Goal: Information Seeking & Learning: Learn about a topic

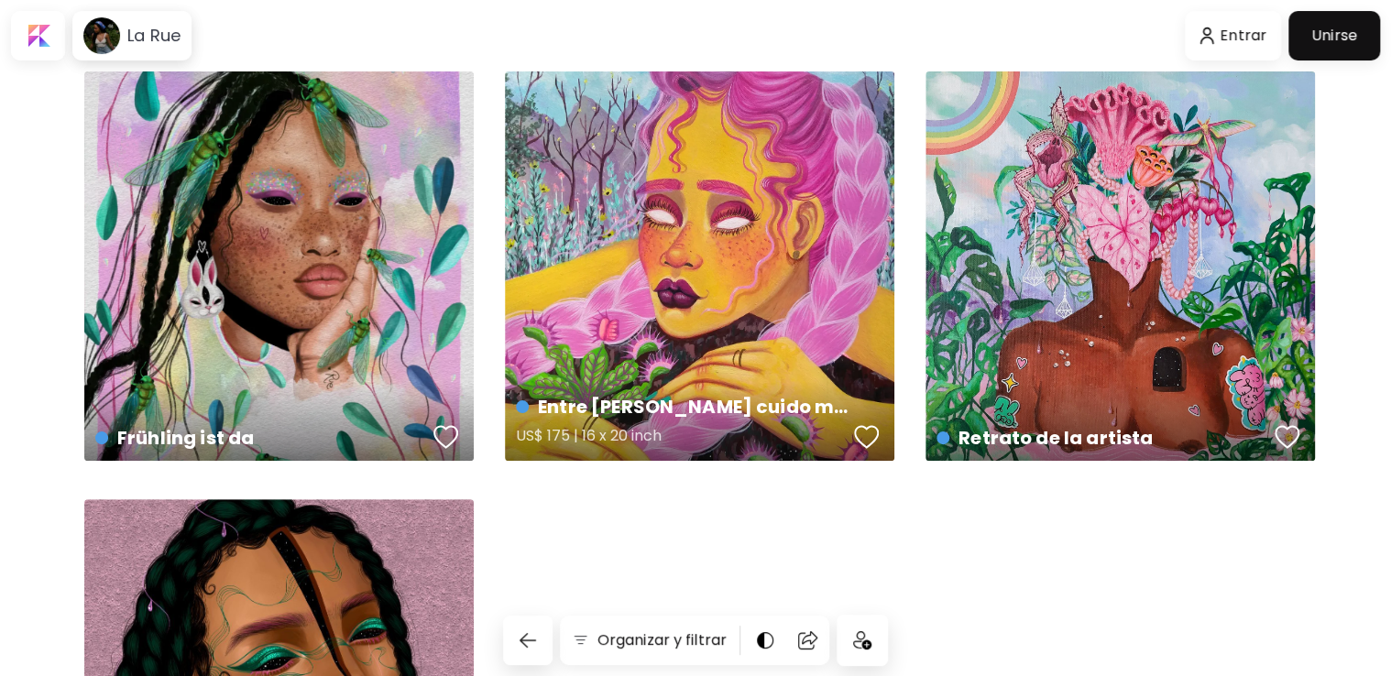
click at [717, 306] on div "Entre [PERSON_NAME] cuido mi jardín US$ 175 | 16 x 20 inch" at bounding box center [699, 265] width 389 height 389
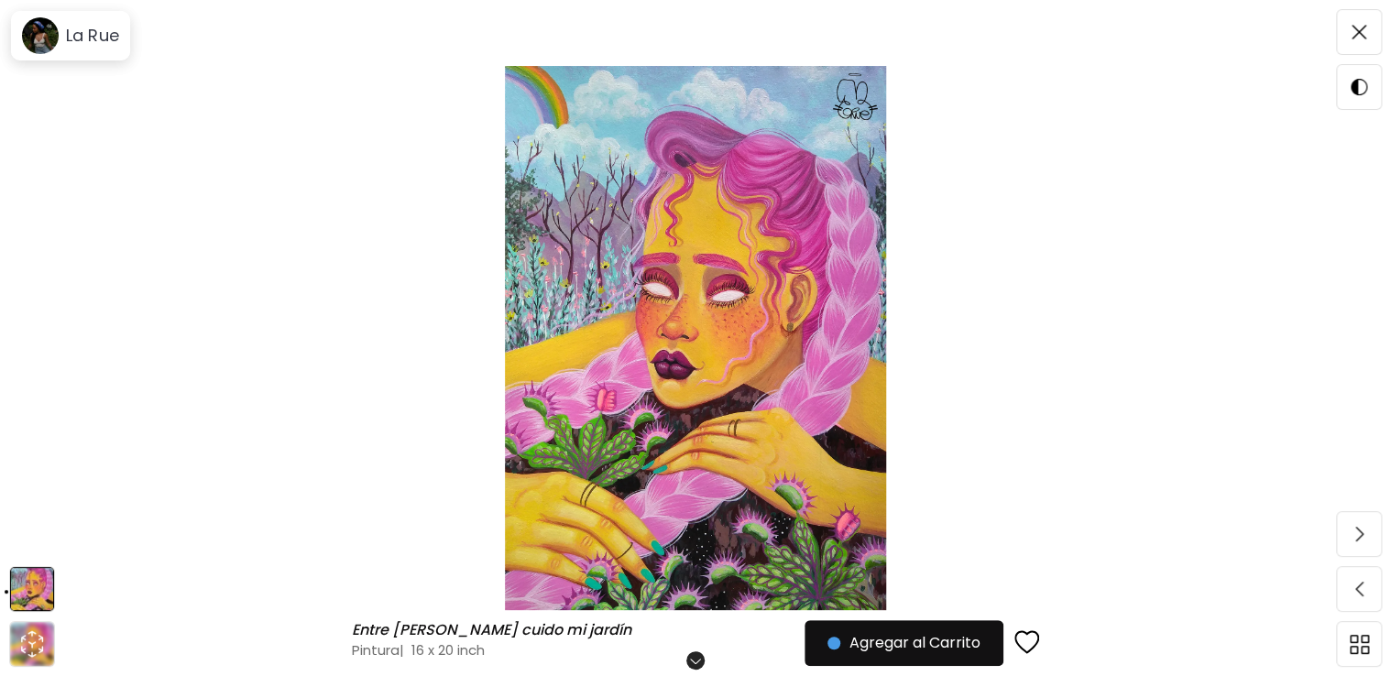
click at [1092, 382] on img at bounding box center [695, 338] width 1237 height 544
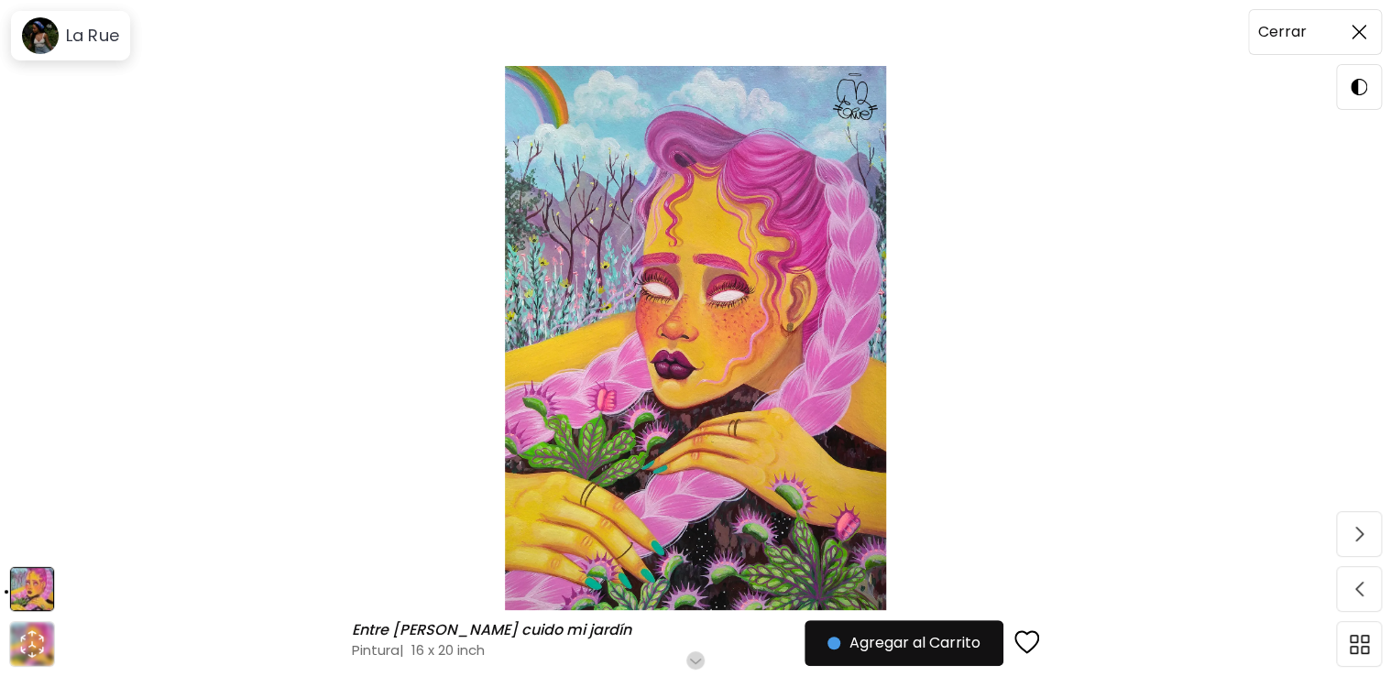
click at [1371, 28] on span at bounding box center [1359, 32] width 38 height 38
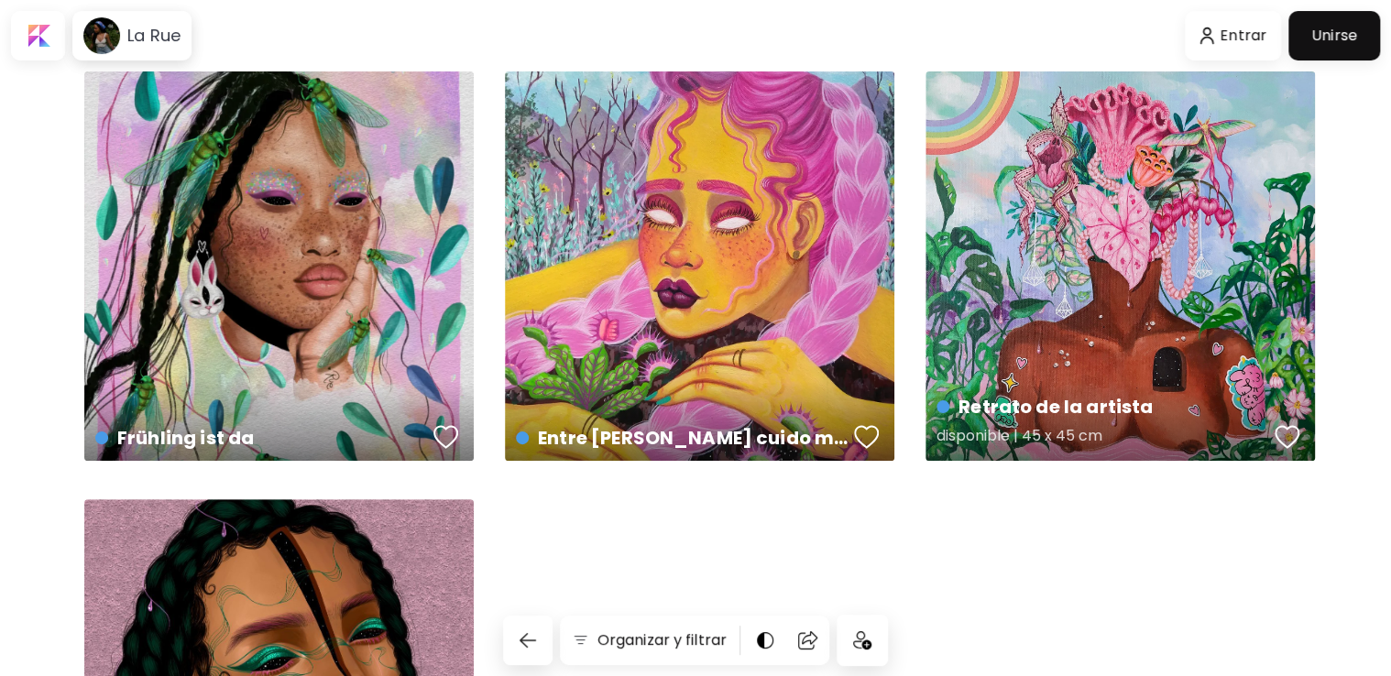
click at [1149, 240] on div "Retrato de la artista disponible | 45 x 45 cm" at bounding box center [1119, 265] width 389 height 389
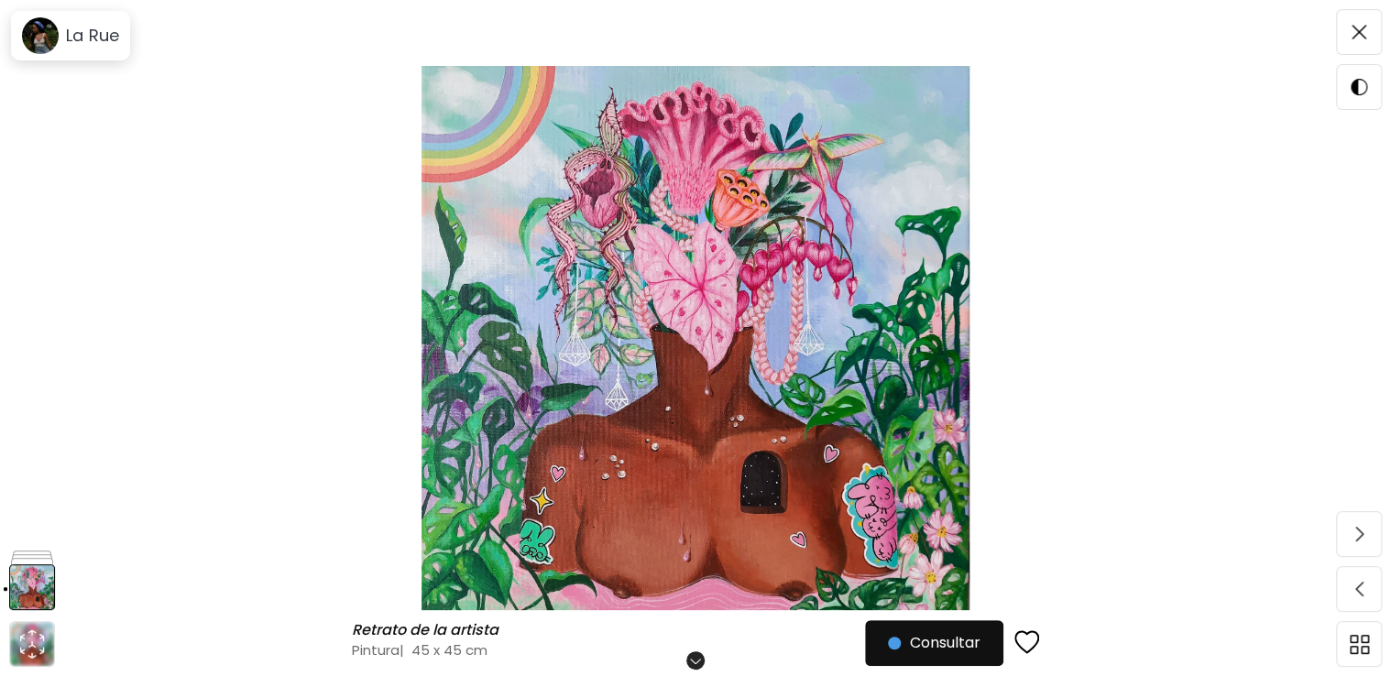
click at [1149, 240] on img at bounding box center [695, 338] width 1237 height 544
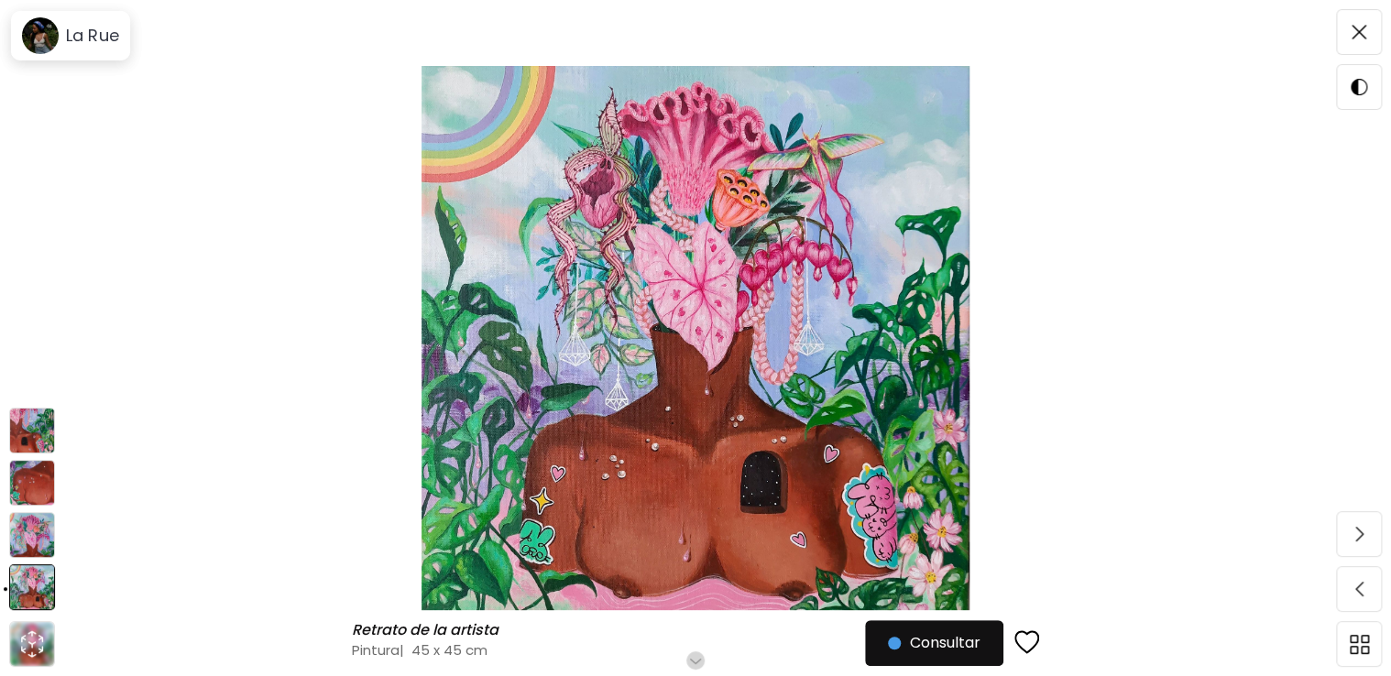
click at [28, 471] on img at bounding box center [32, 483] width 46 height 46
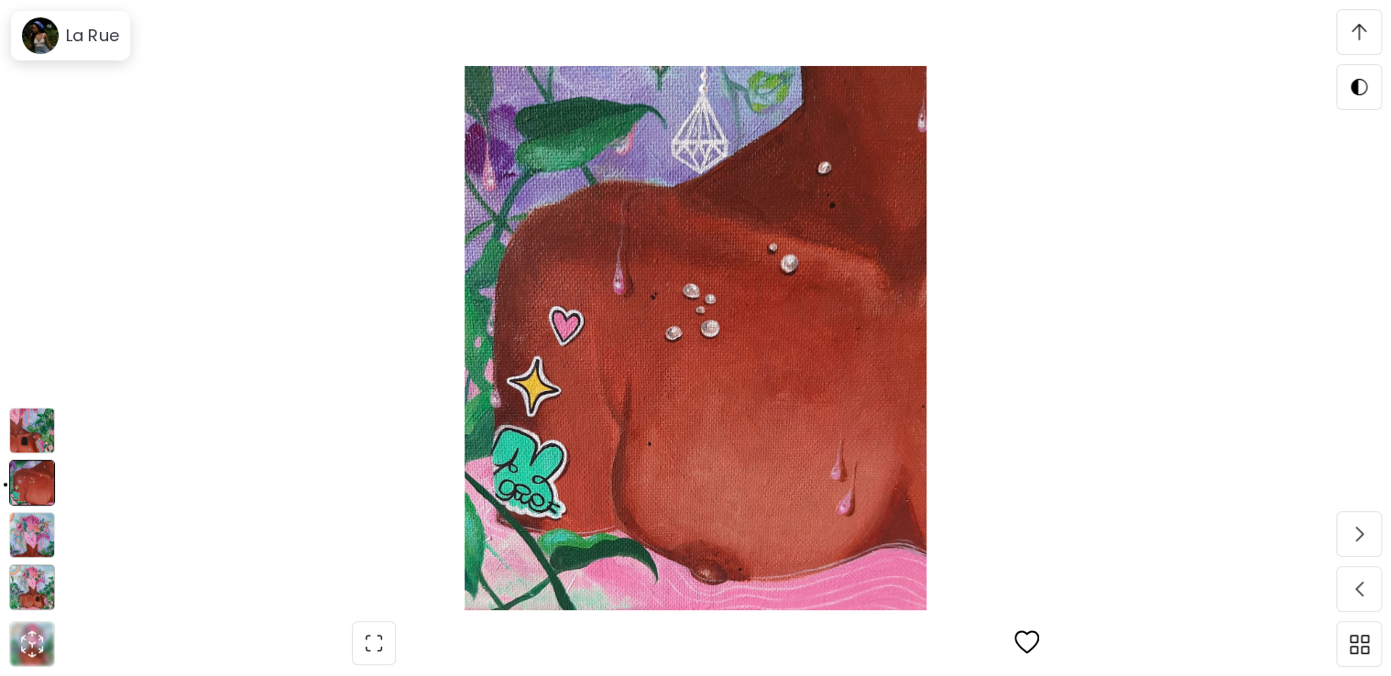
click at [29, 445] on img at bounding box center [32, 431] width 46 height 46
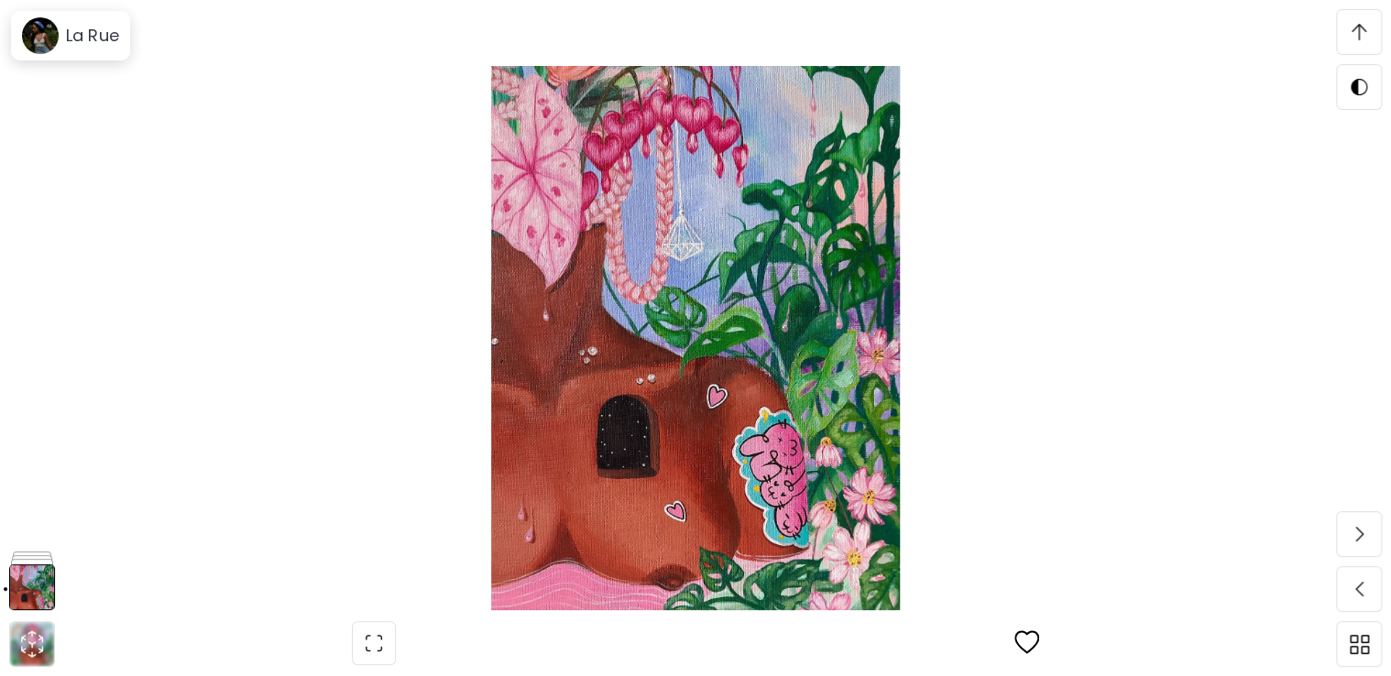
click at [372, 329] on img at bounding box center [695, 338] width 1237 height 544
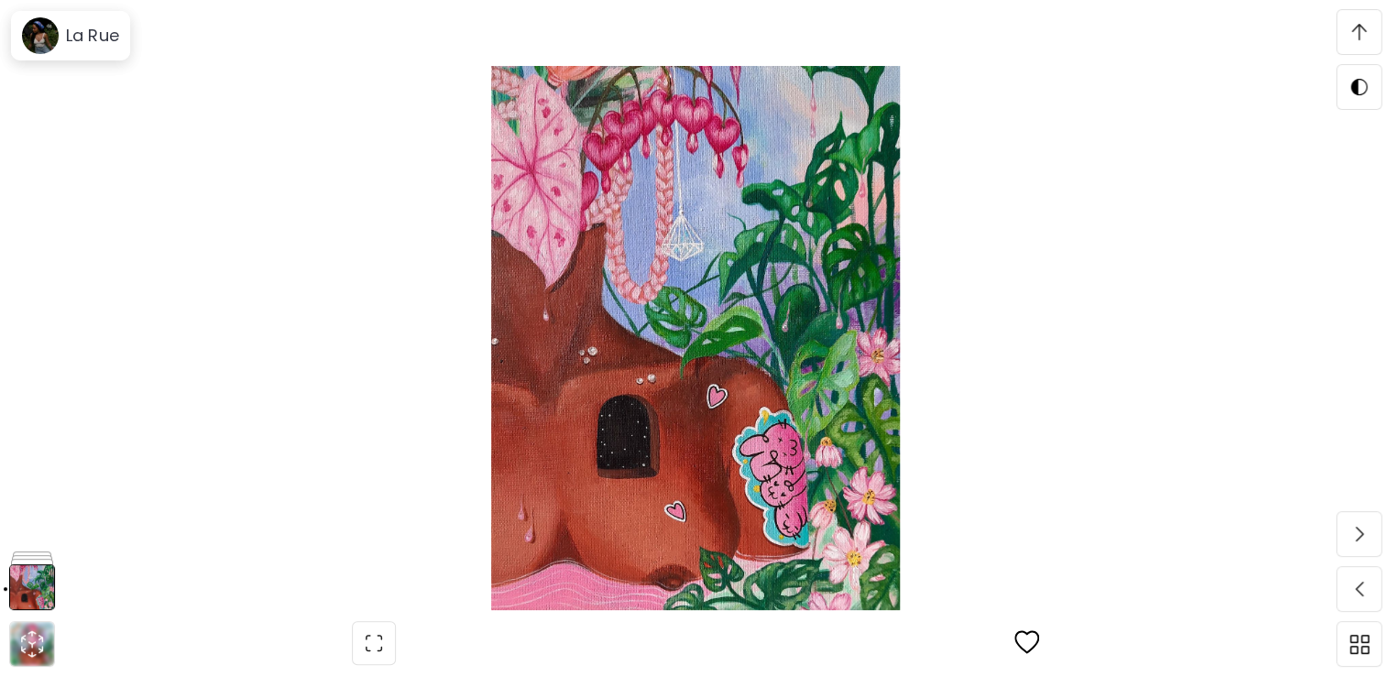
click at [1360, 39] on img at bounding box center [1359, 32] width 15 height 16
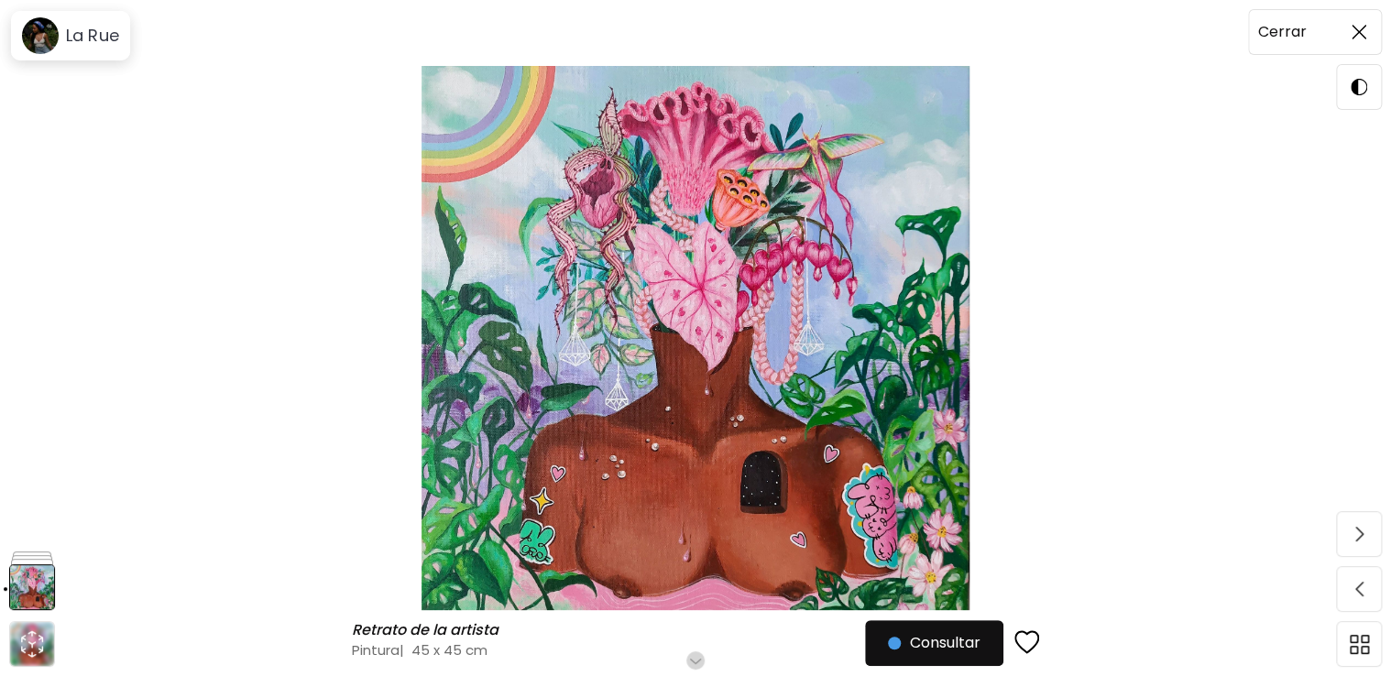
click at [1360, 39] on span at bounding box center [1359, 32] width 38 height 38
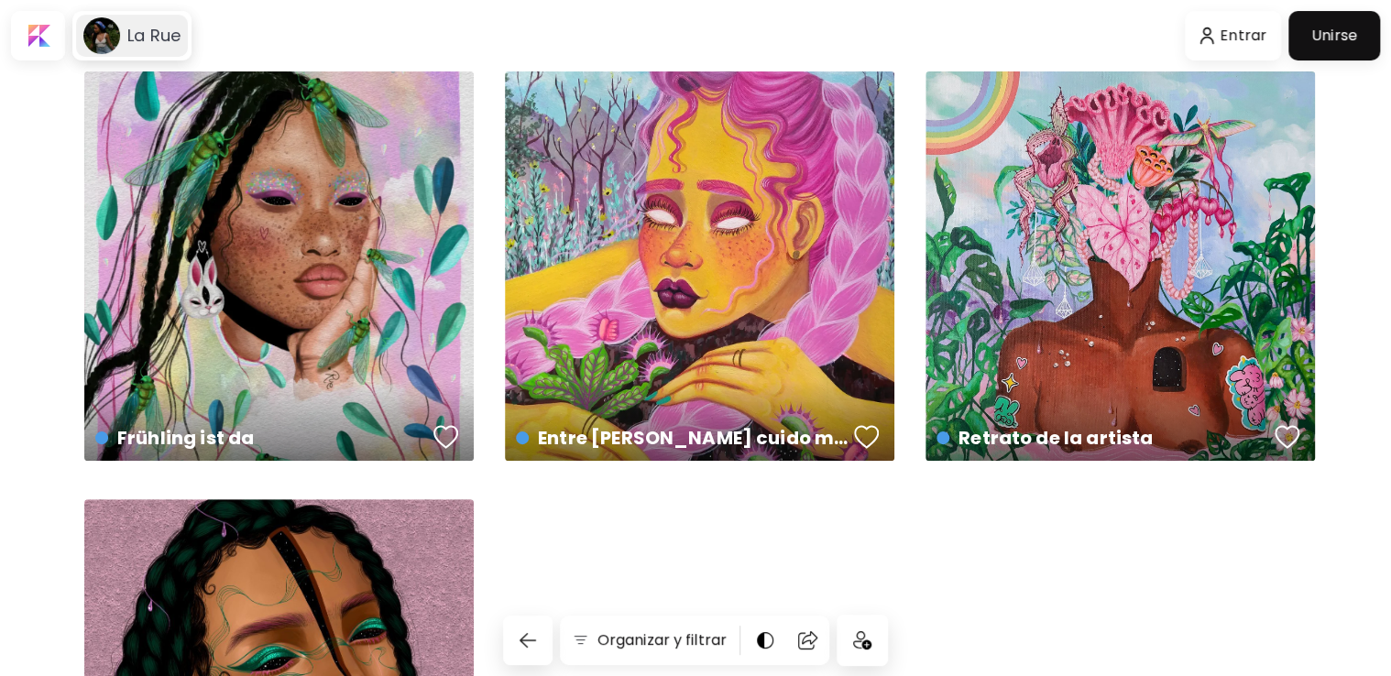
click at [132, 49] on div "La Rue" at bounding box center [132, 36] width 112 height 42
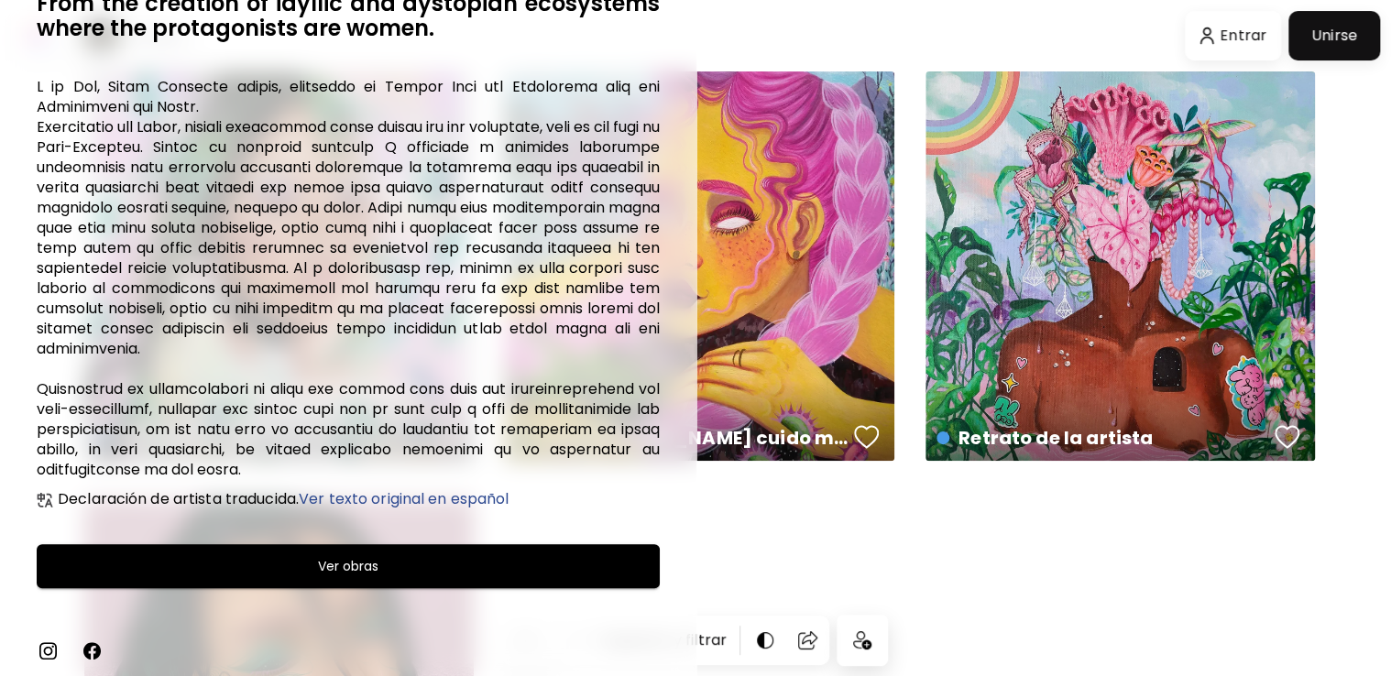
scroll to position [378, 0]
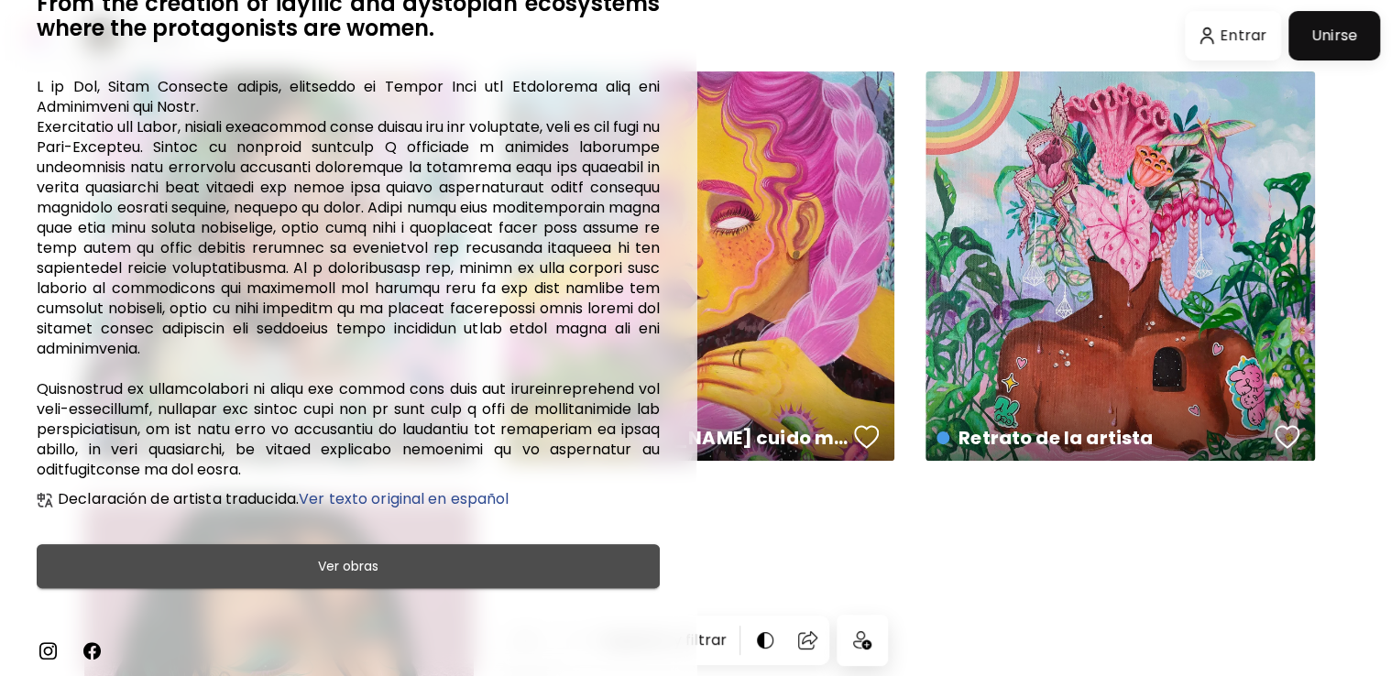
click at [435, 578] on button "Ver obras" at bounding box center [348, 566] width 623 height 44
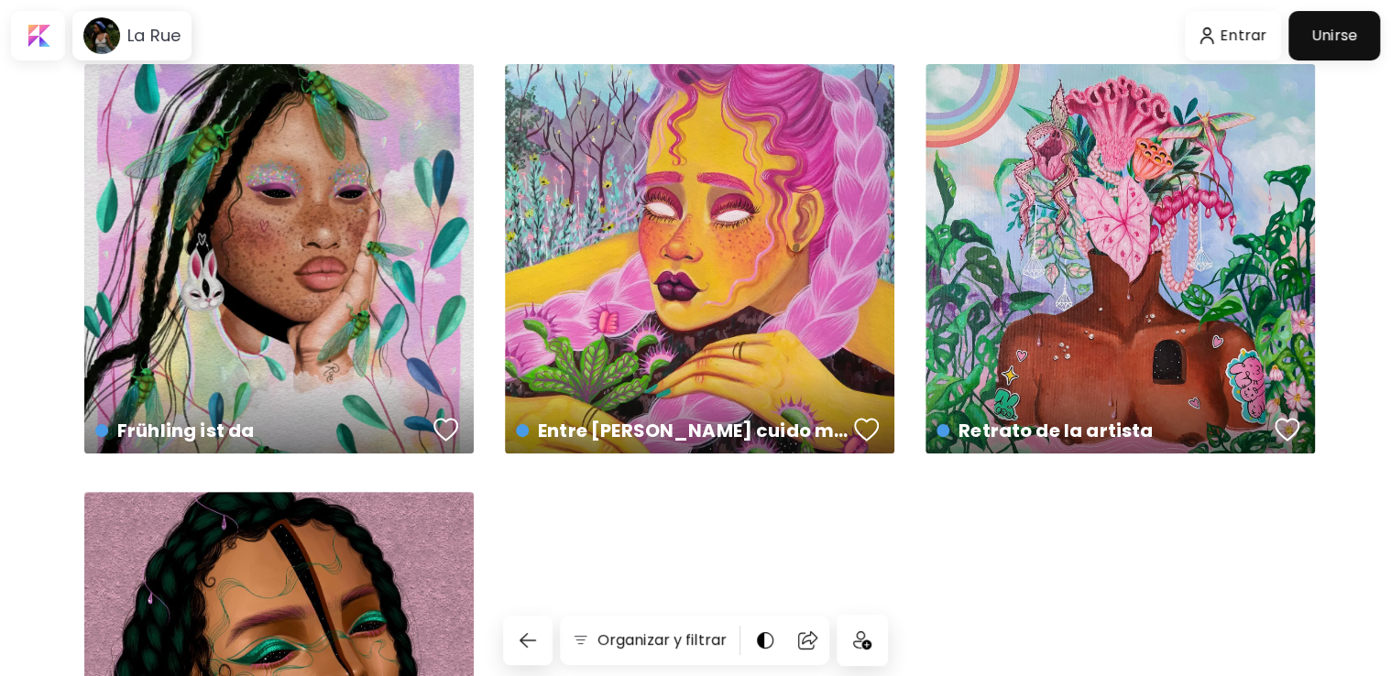
scroll to position [0, 0]
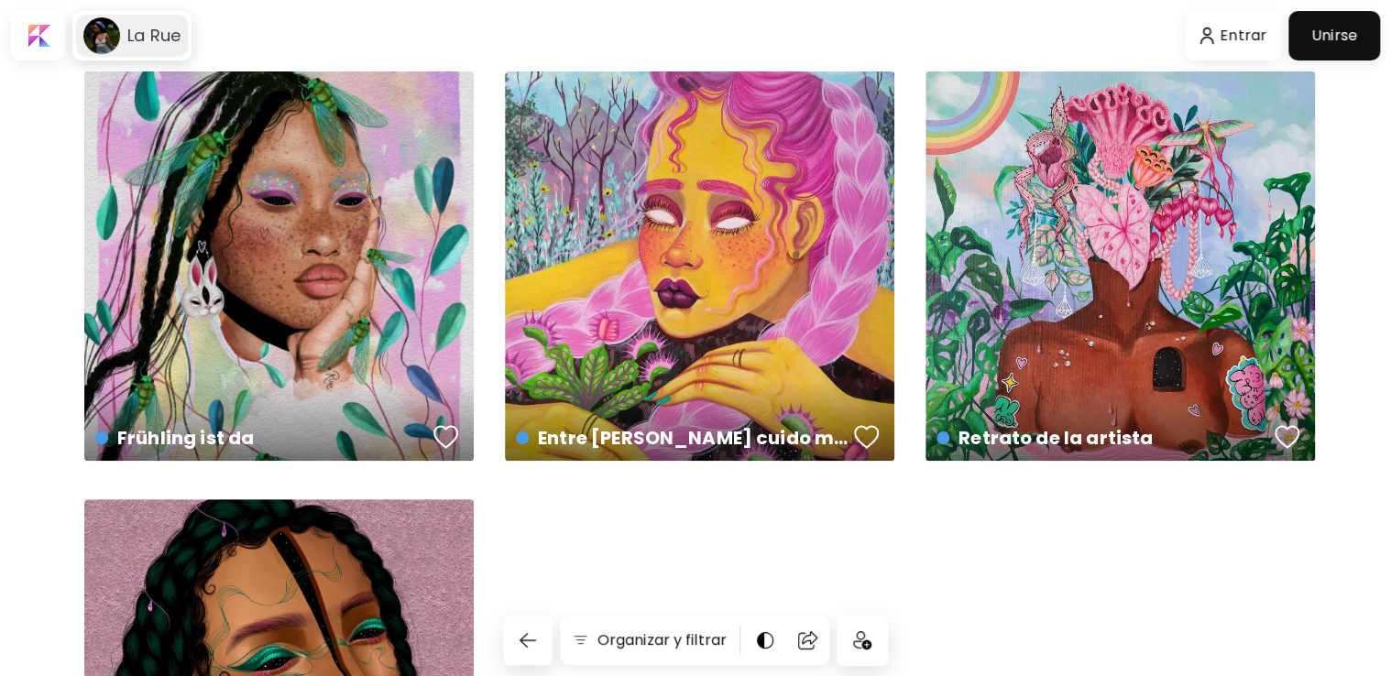
click at [136, 29] on h6 "La Rue" at bounding box center [153, 36] width 53 height 22
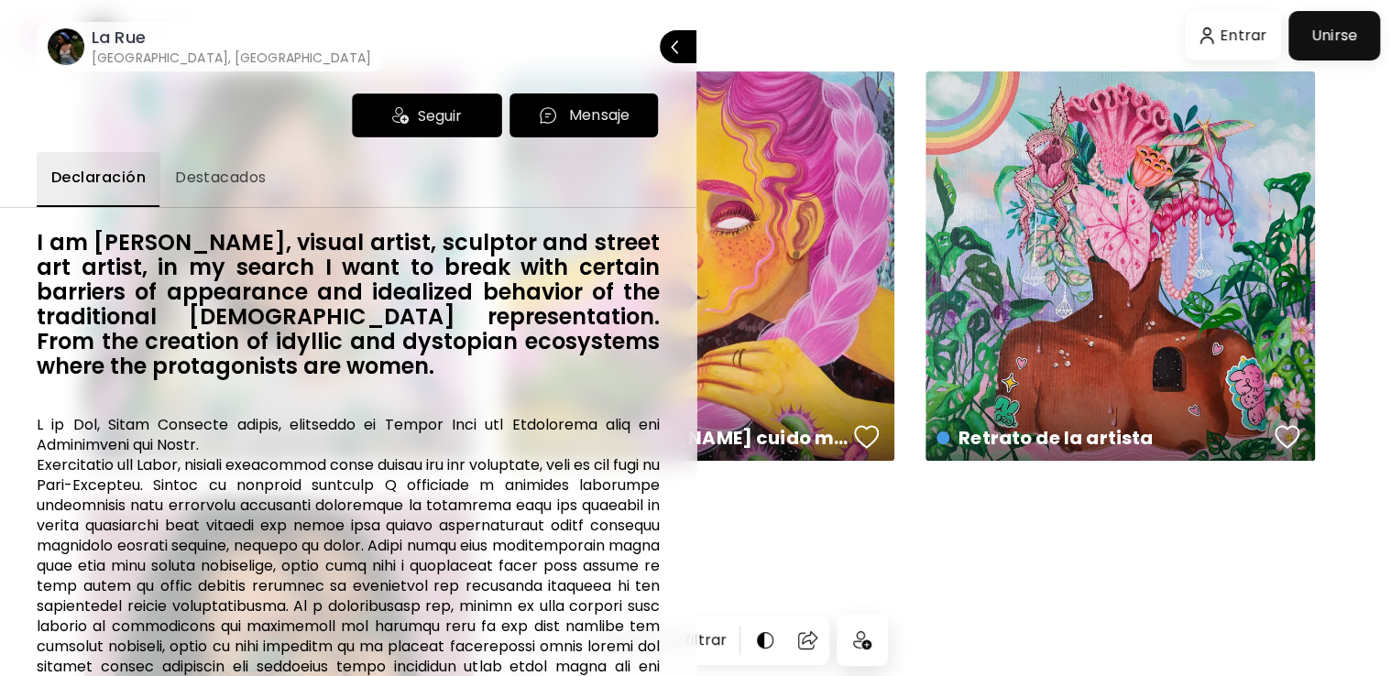
click at [209, 174] on span "Destacados" at bounding box center [221, 178] width 92 height 22
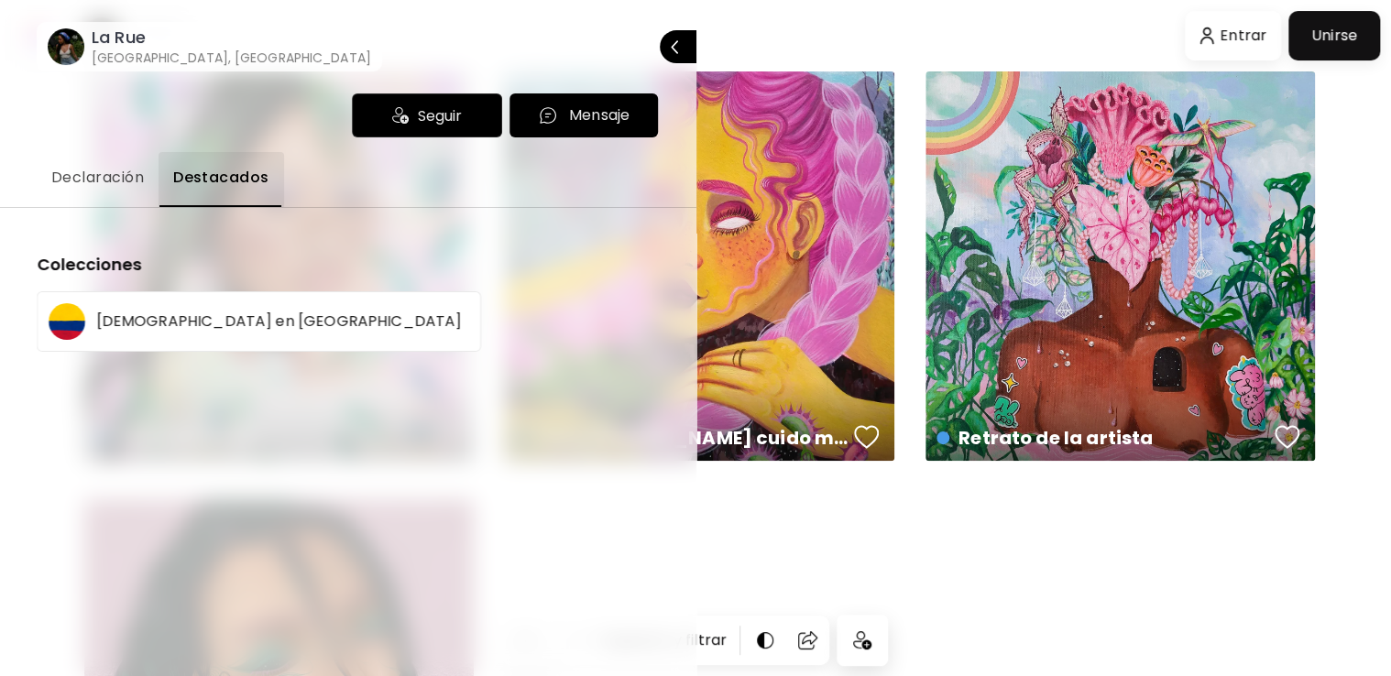
click at [194, 329] on p "[DEMOGRAPHIC_DATA] en [GEOGRAPHIC_DATA]" at bounding box center [279, 321] width 366 height 15
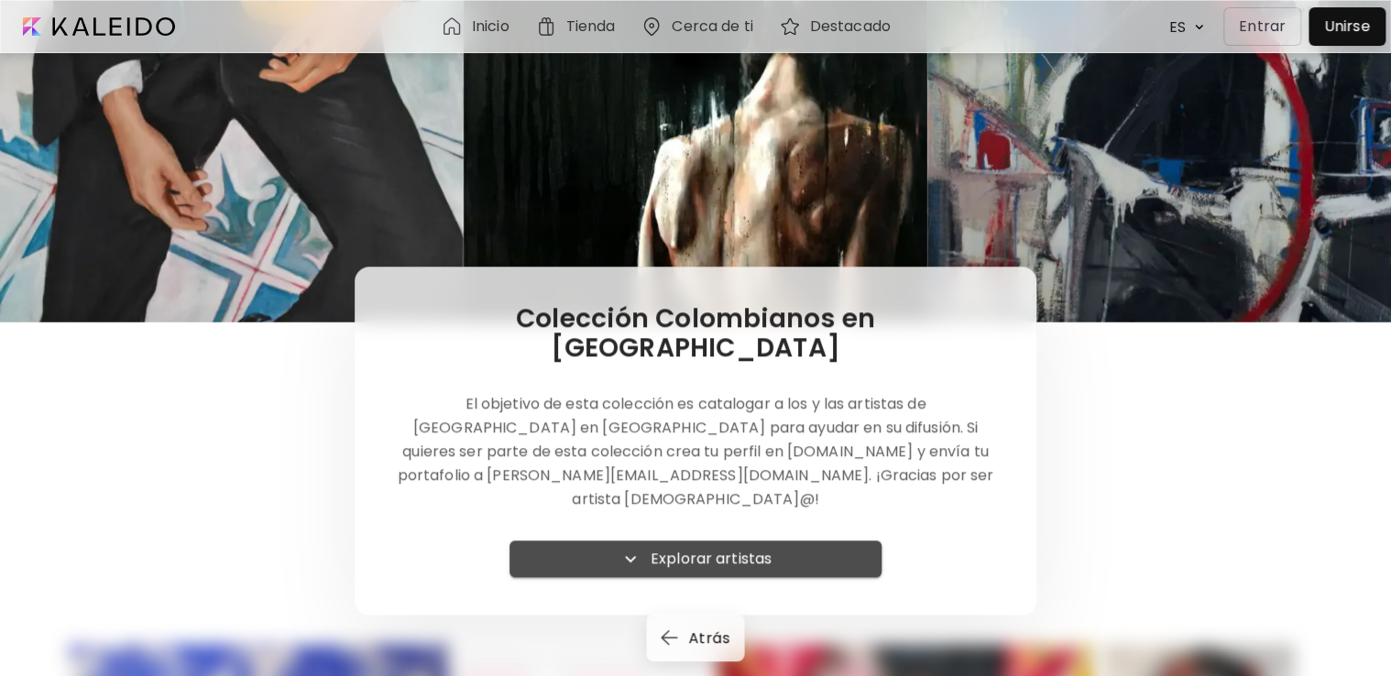
click at [744, 548] on h6 "Explorar artistas" at bounding box center [711, 559] width 121 height 22
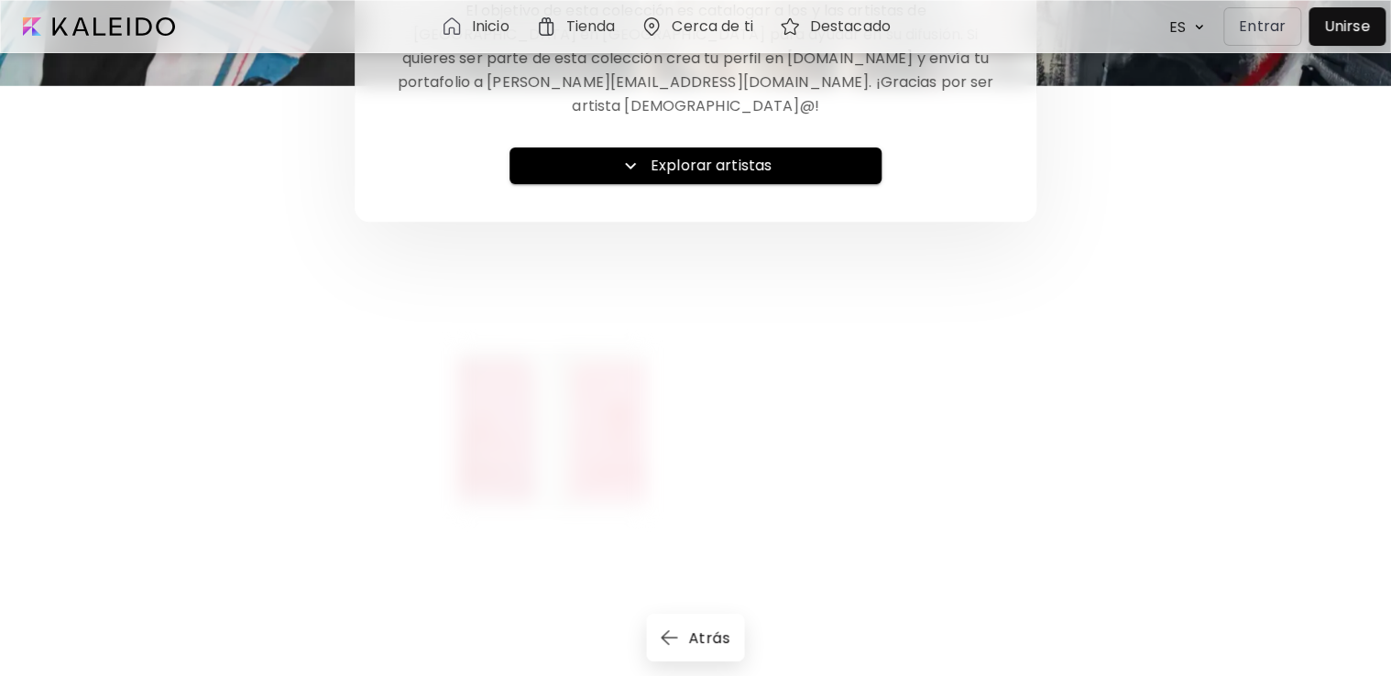
scroll to position [12, 0]
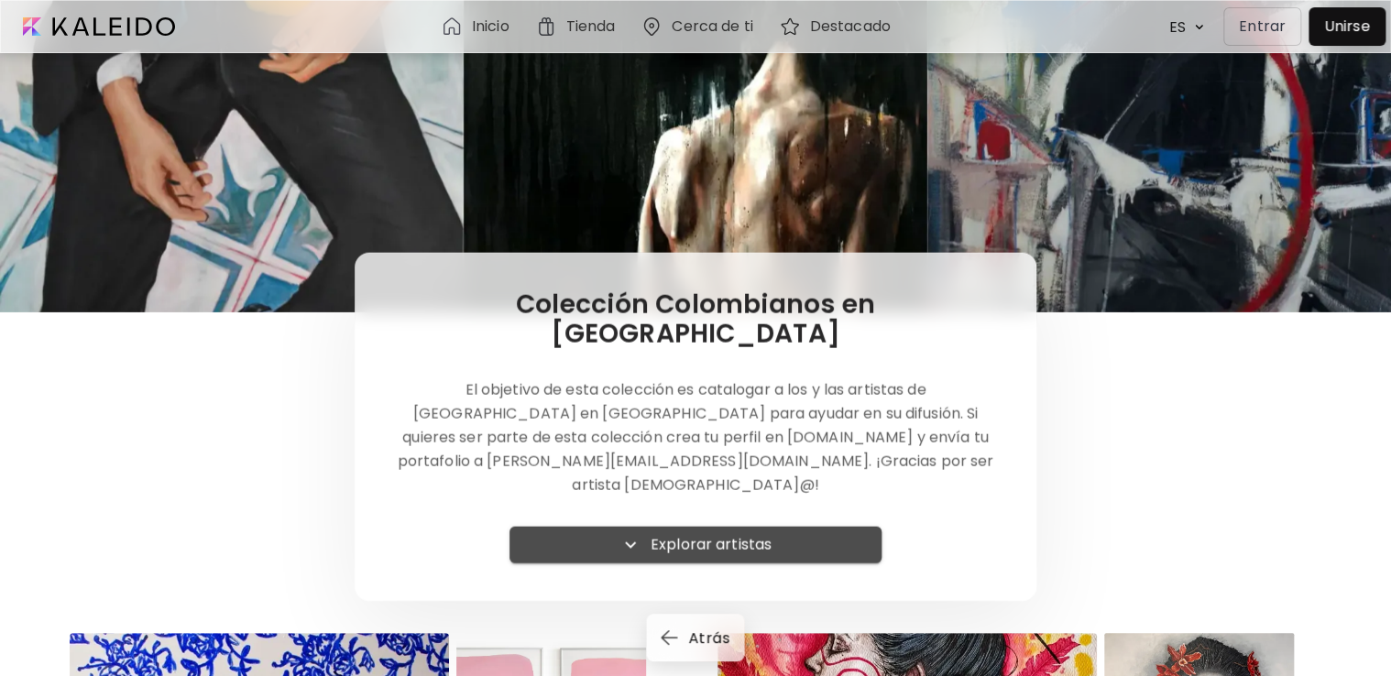
click at [814, 534] on span "Explorar artistas" at bounding box center [696, 545] width 344 height 22
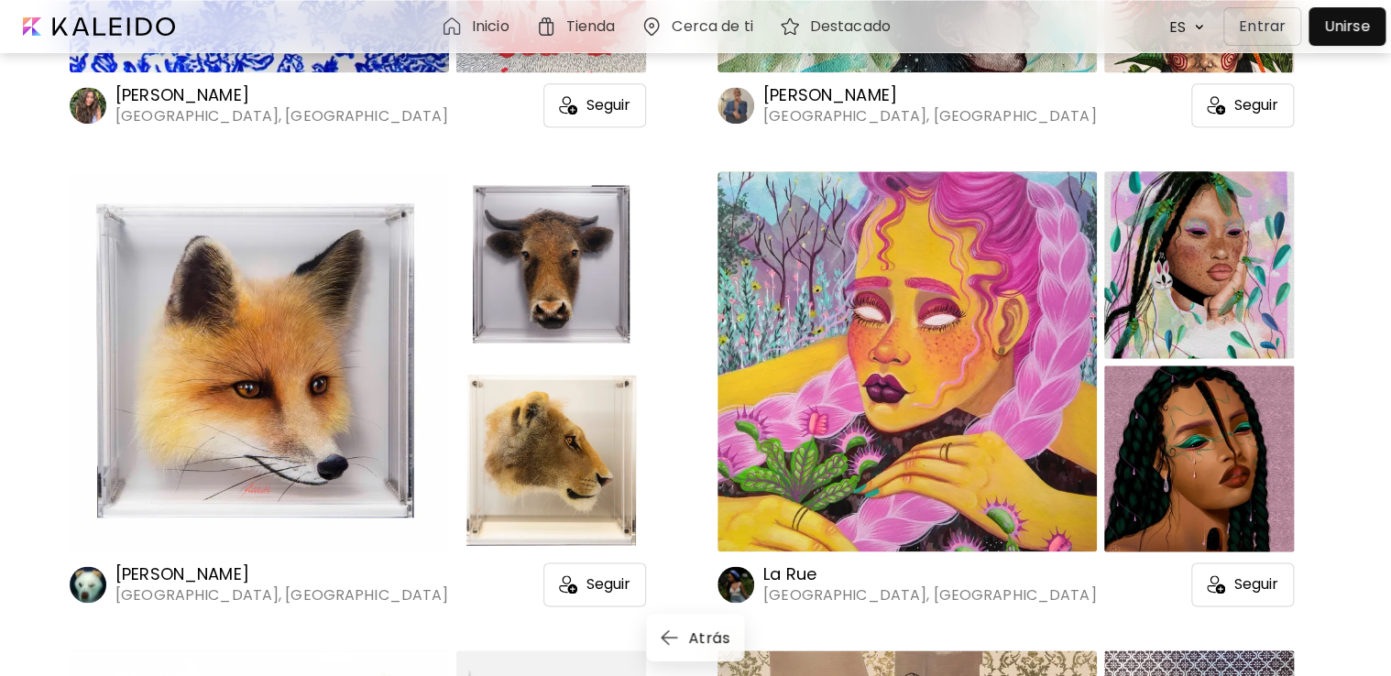
scroll to position [955, 0]
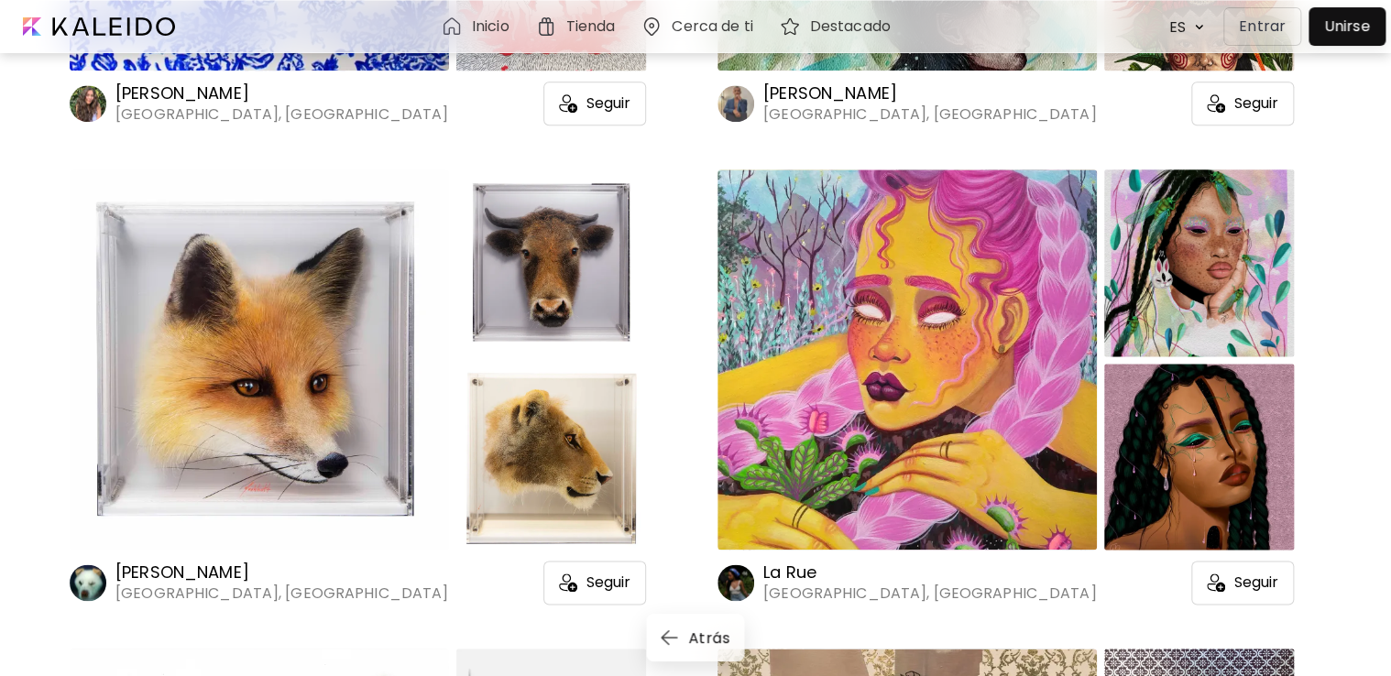
drag, startPoint x: 773, startPoint y: 529, endPoint x: 745, endPoint y: 523, distance: 28.9
drag, startPoint x: 817, startPoint y: 520, endPoint x: 778, endPoint y: 514, distance: 39.8
click at [778, 561] on div "[GEOGRAPHIC_DATA], [GEOGRAPHIC_DATA] Seguir" at bounding box center [1005, 583] width 576 height 44
click at [778, 562] on h6 "La Rue" at bounding box center [929, 573] width 333 height 22
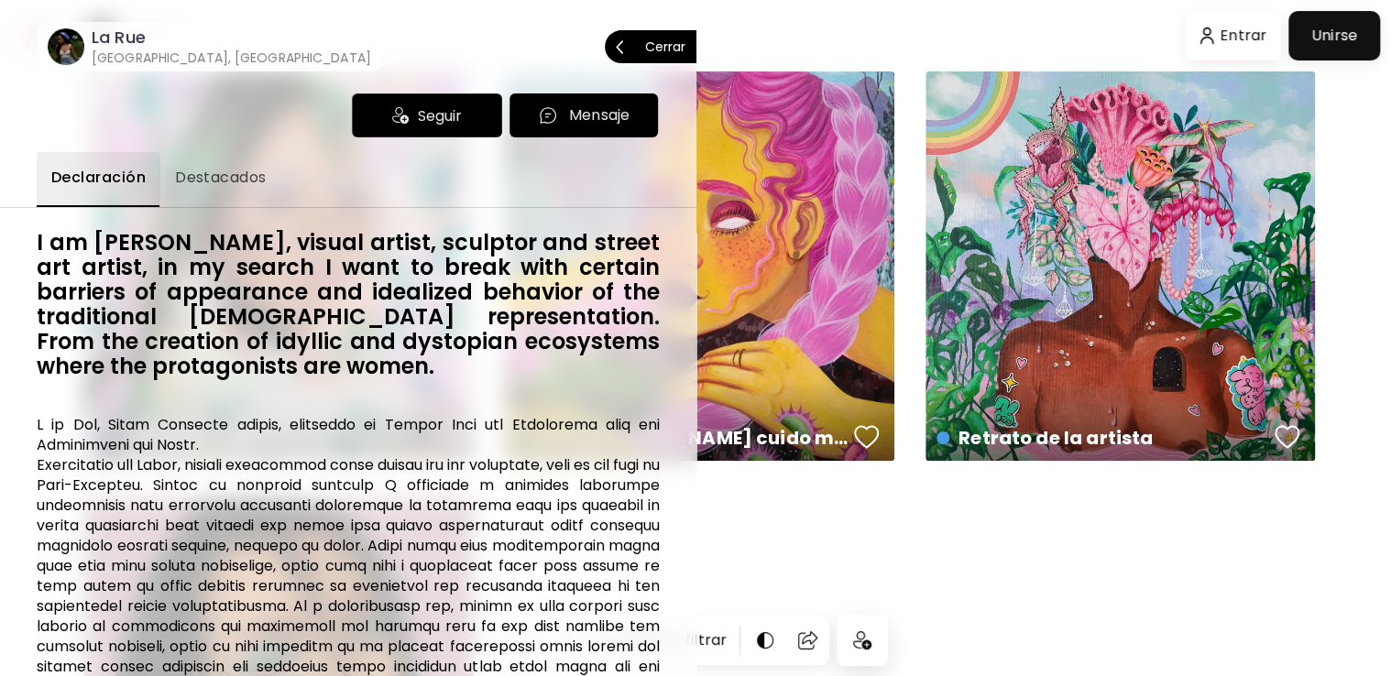
click at [664, 41] on p "Cerrar" at bounding box center [665, 46] width 40 height 13
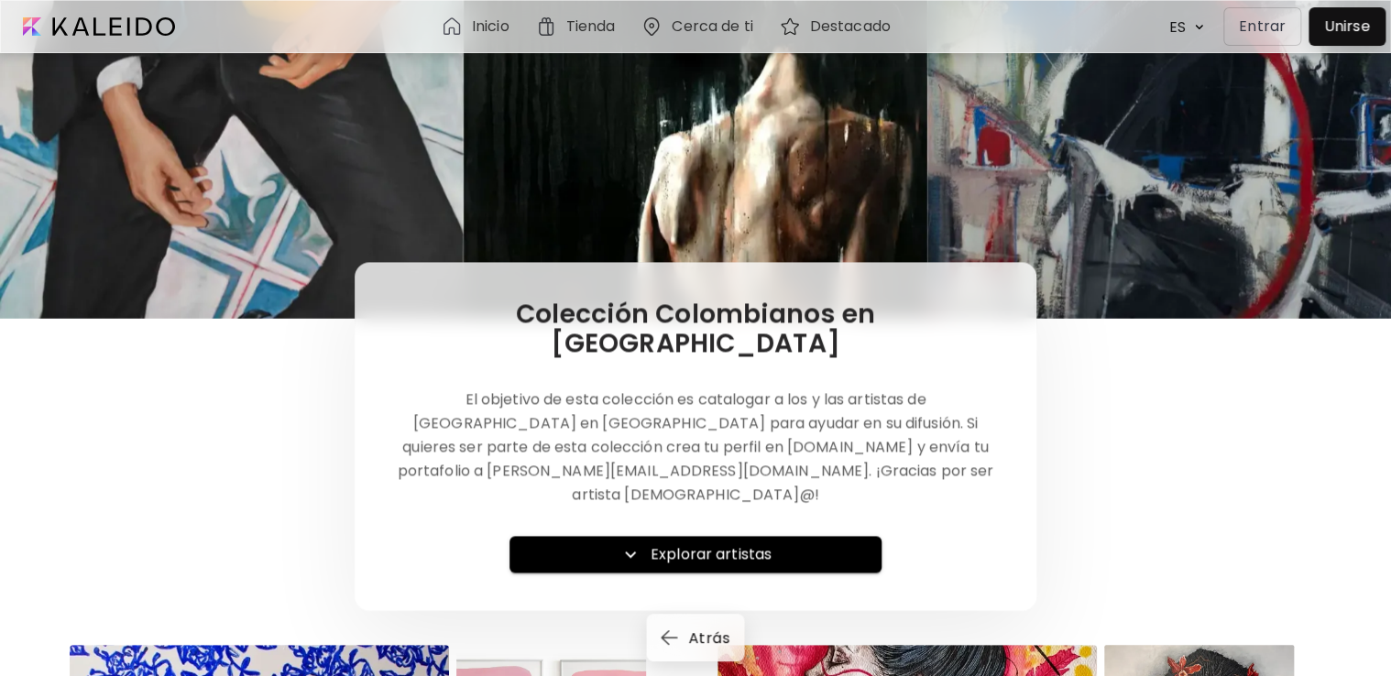
click at [476, 19] on h6 "Inicio" at bounding box center [491, 26] width 38 height 15
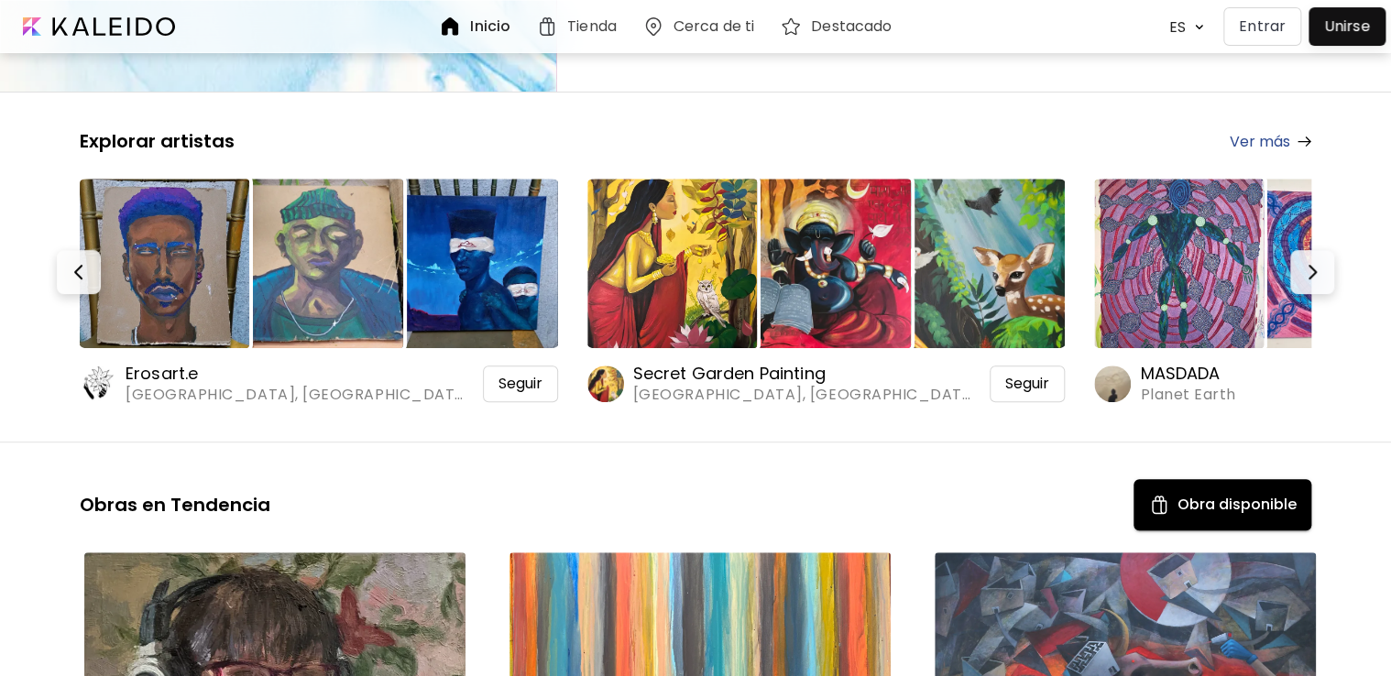
scroll to position [293, 0]
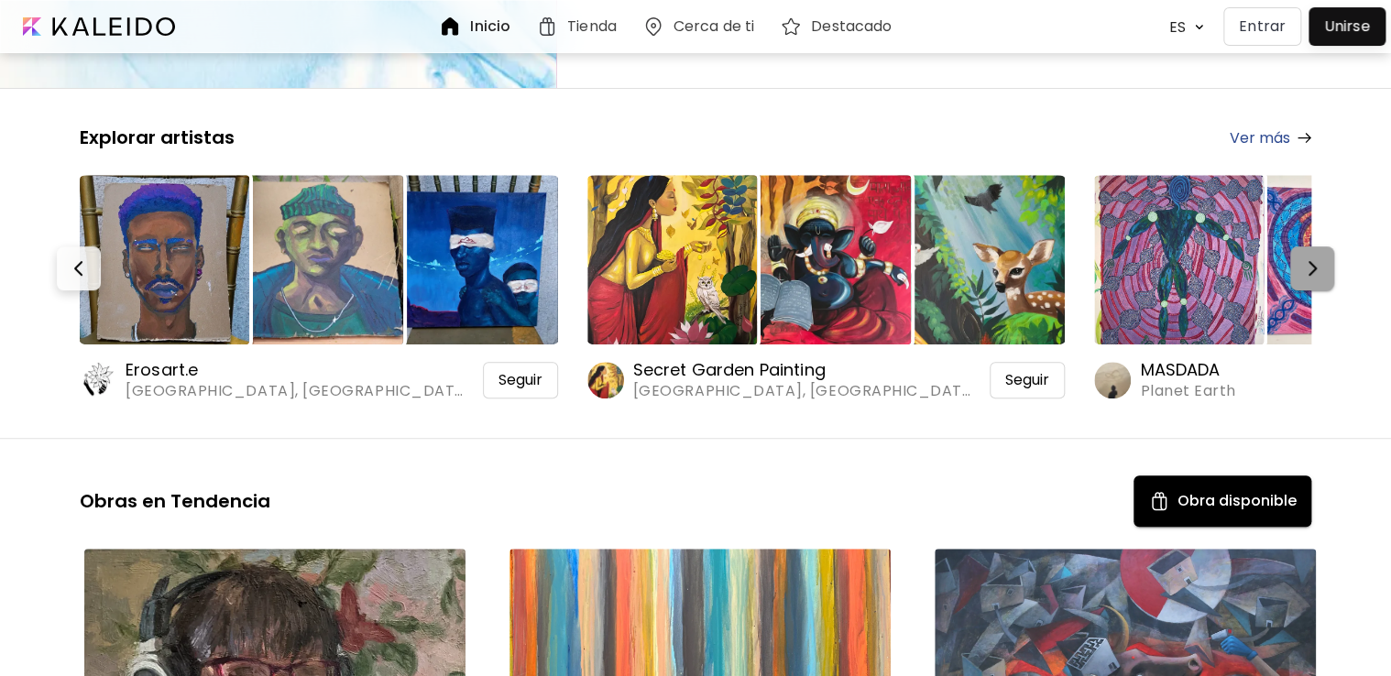
click at [1320, 271] on img "button" at bounding box center [1312, 268] width 22 height 22
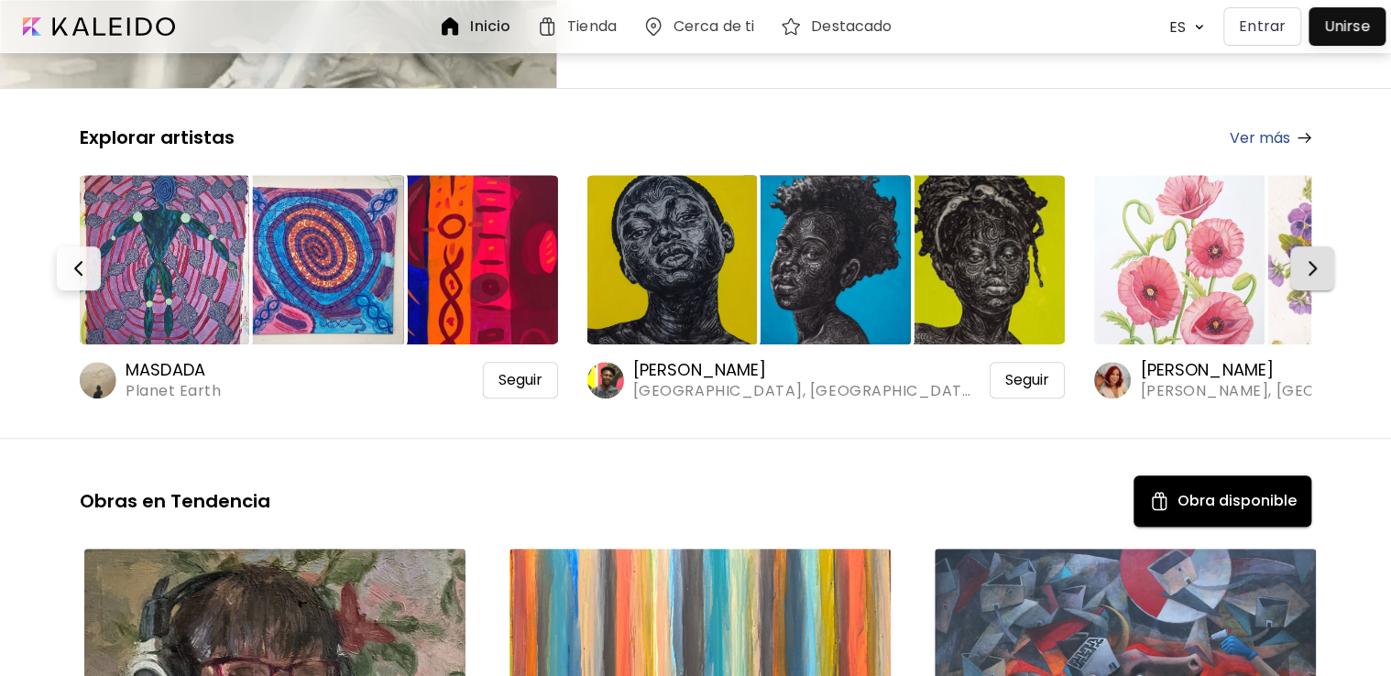
click at [1317, 273] on img "button" at bounding box center [1312, 268] width 22 height 22
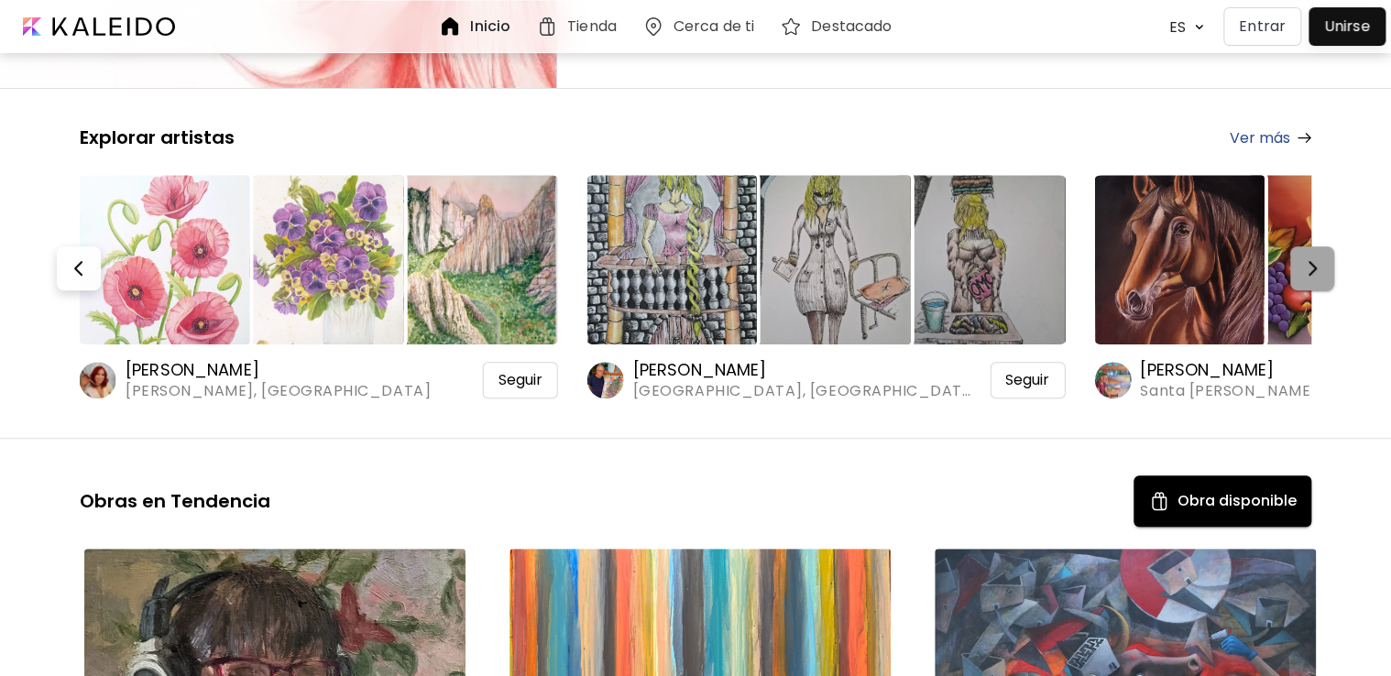
click at [1317, 273] on img "button" at bounding box center [1312, 268] width 22 height 22
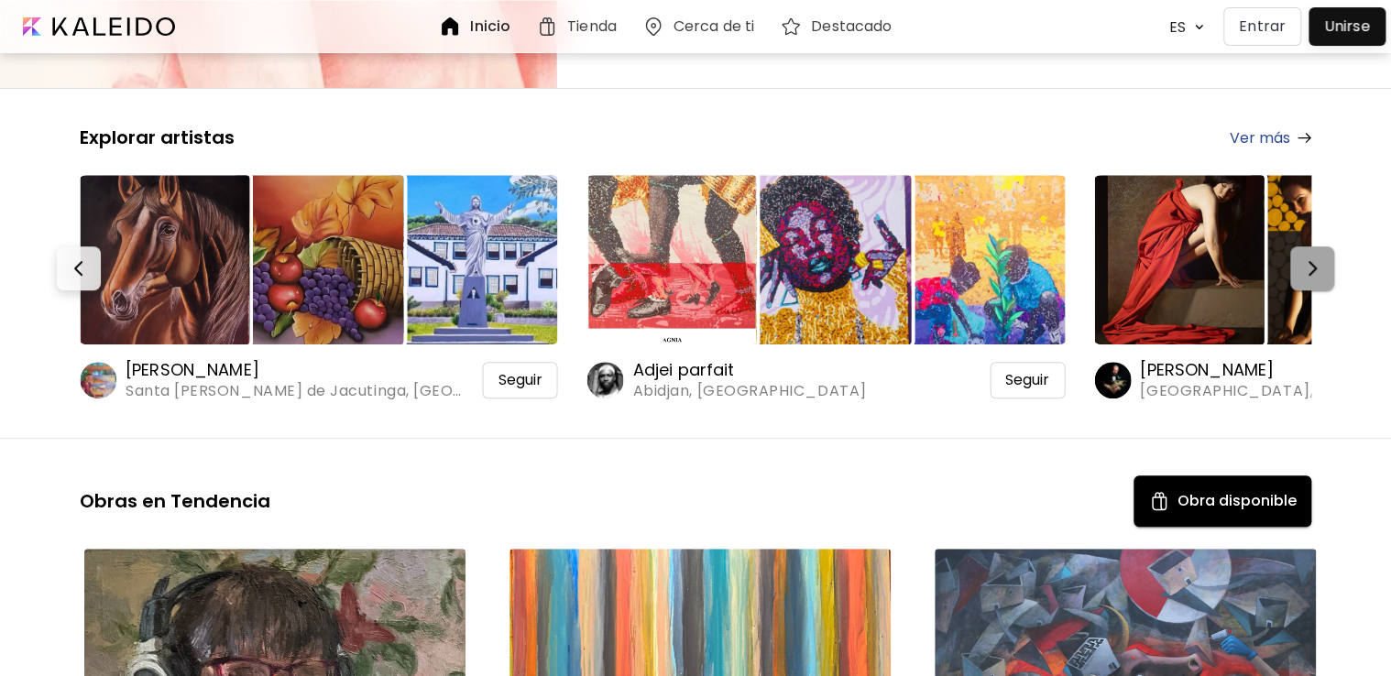
click at [1317, 273] on img "button" at bounding box center [1312, 268] width 22 height 22
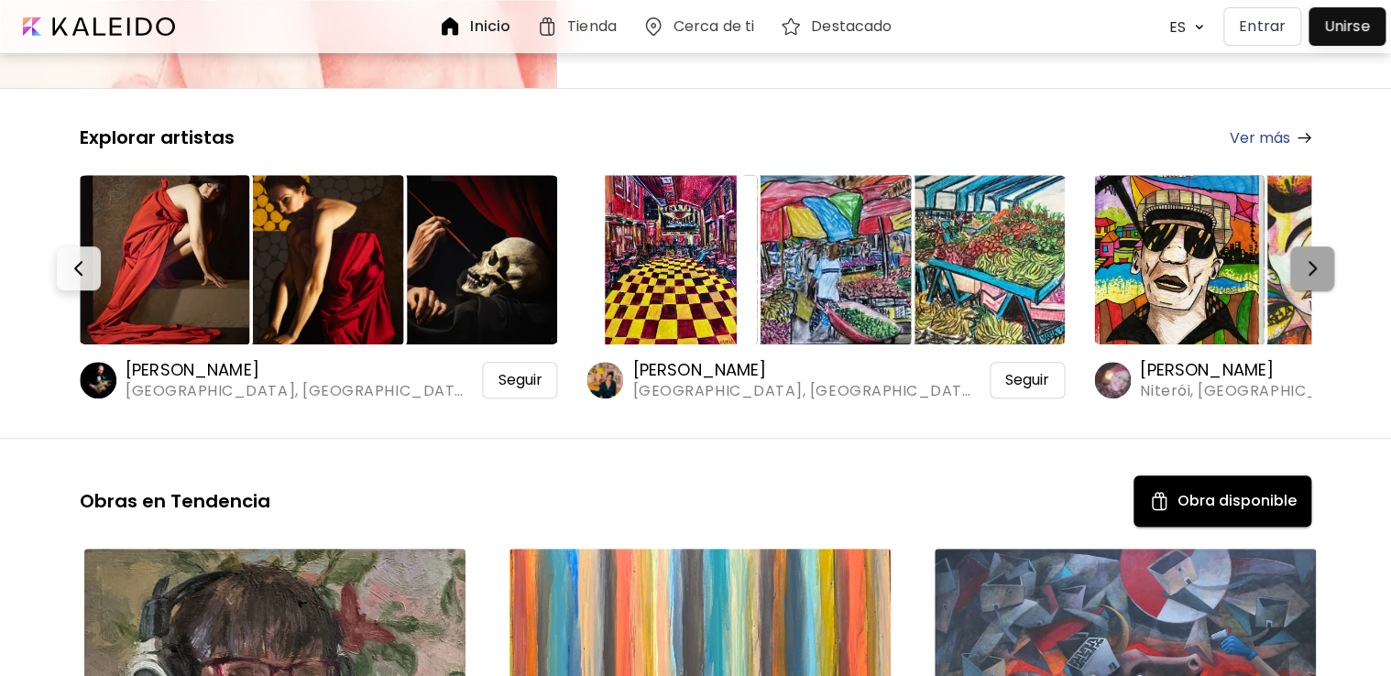
click at [1317, 273] on img "button" at bounding box center [1312, 268] width 22 height 22
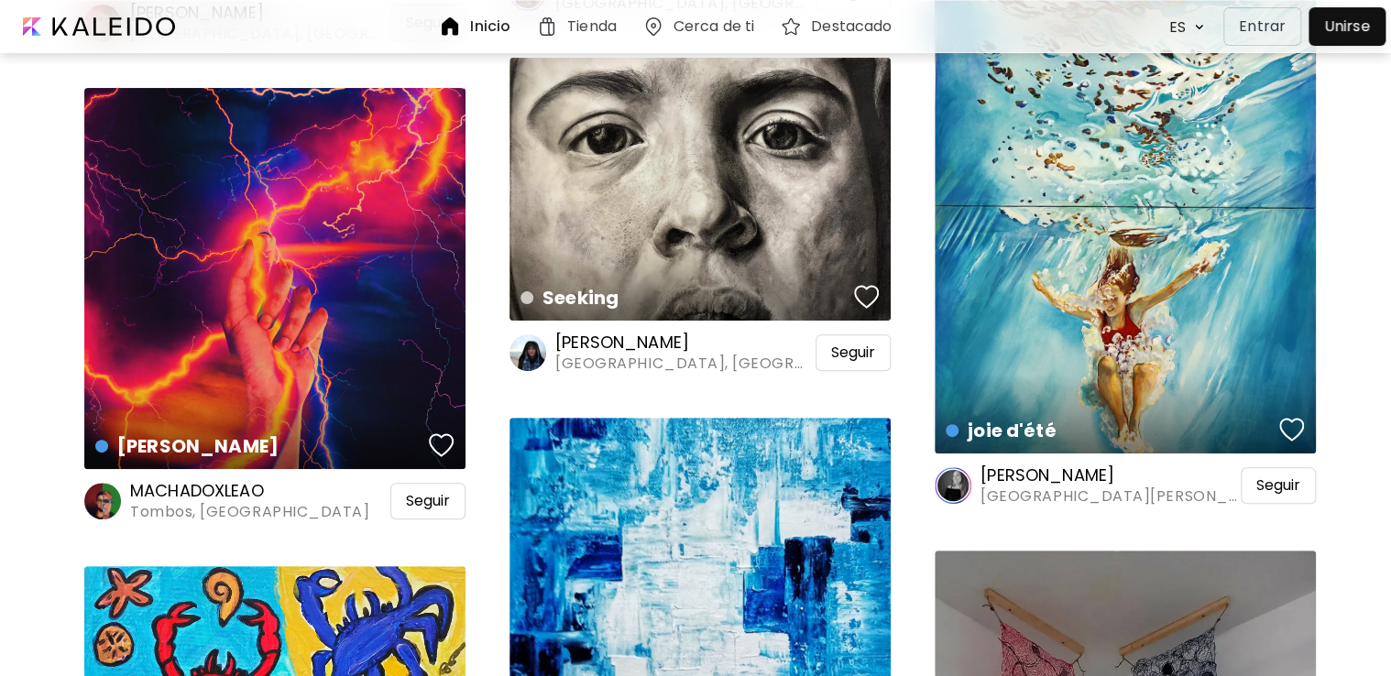
scroll to position [3555, 0]
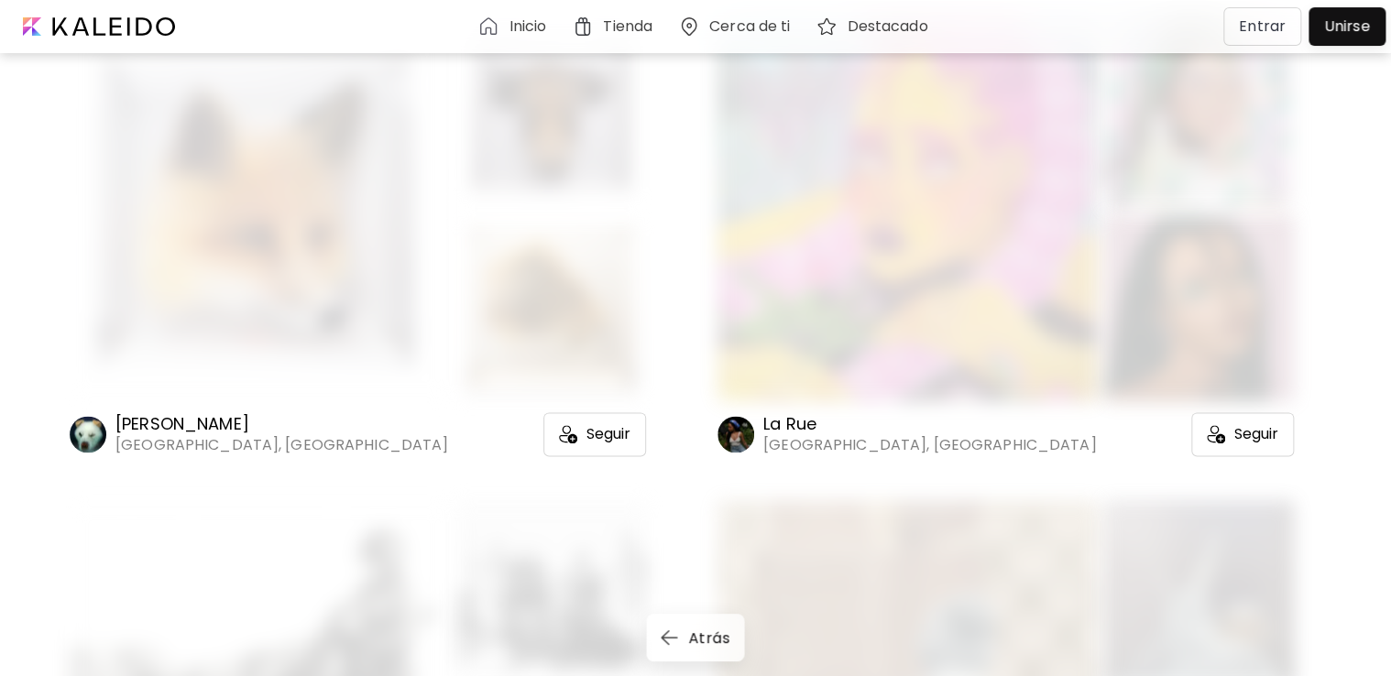
scroll to position [1050, 0]
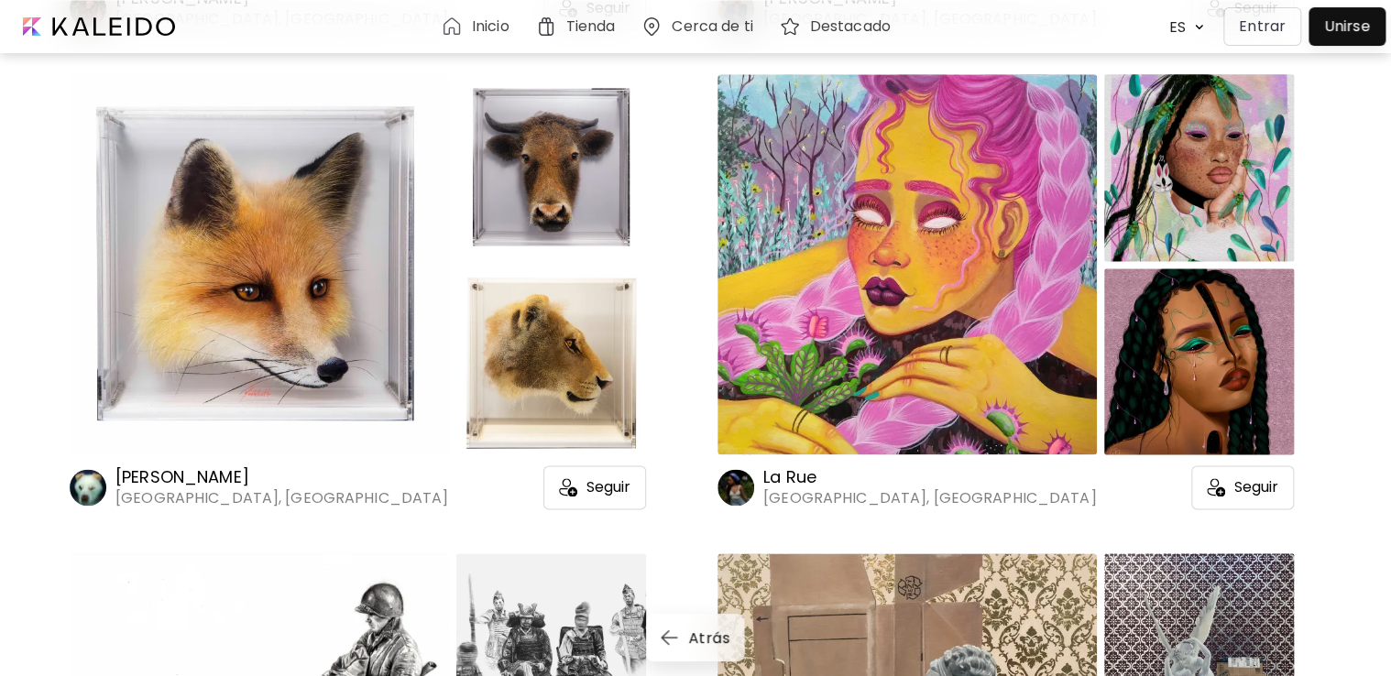
click at [826, 466] on h6 "La Rue" at bounding box center [929, 477] width 333 height 22
